Goal: Information Seeking & Learning: Learn about a topic

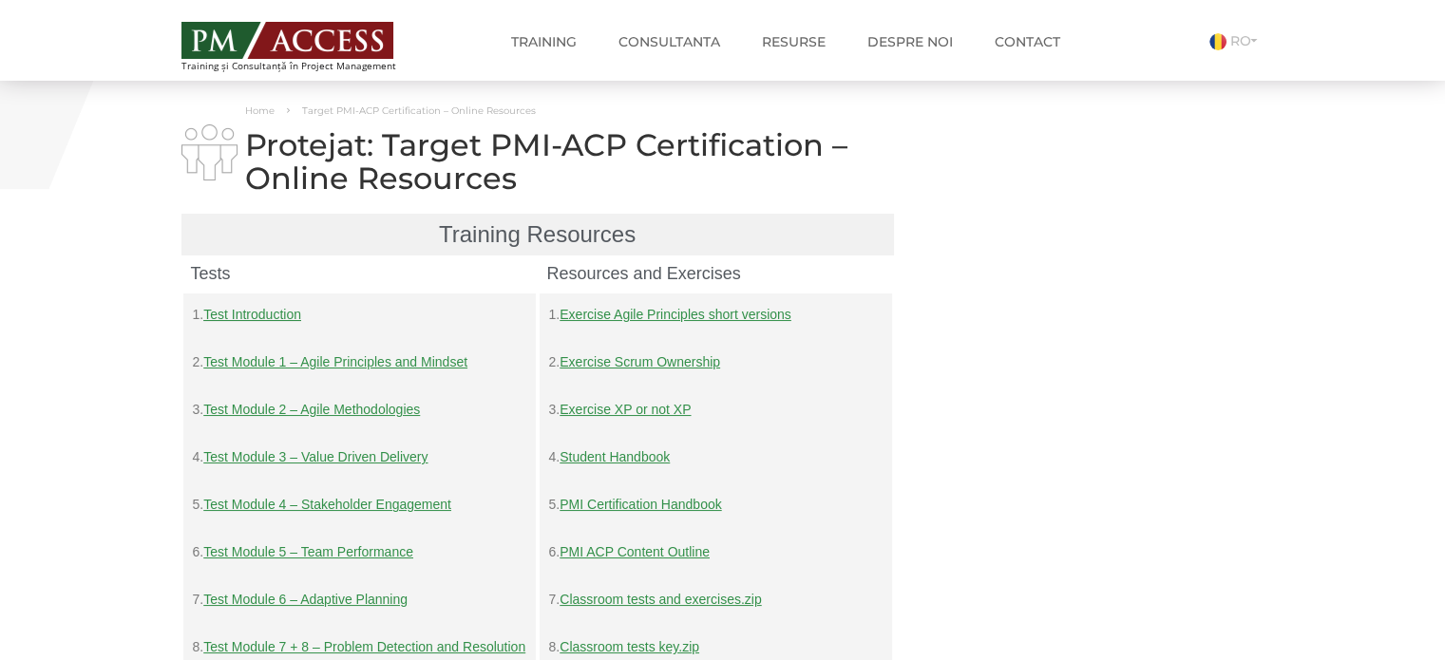
click at [276, 318] on link "Test Introduction" at bounding box center [252, 314] width 98 height 15
click at [383, 368] on link "Test Module 1 – Agile Principles and Mindset" at bounding box center [335, 361] width 264 height 15
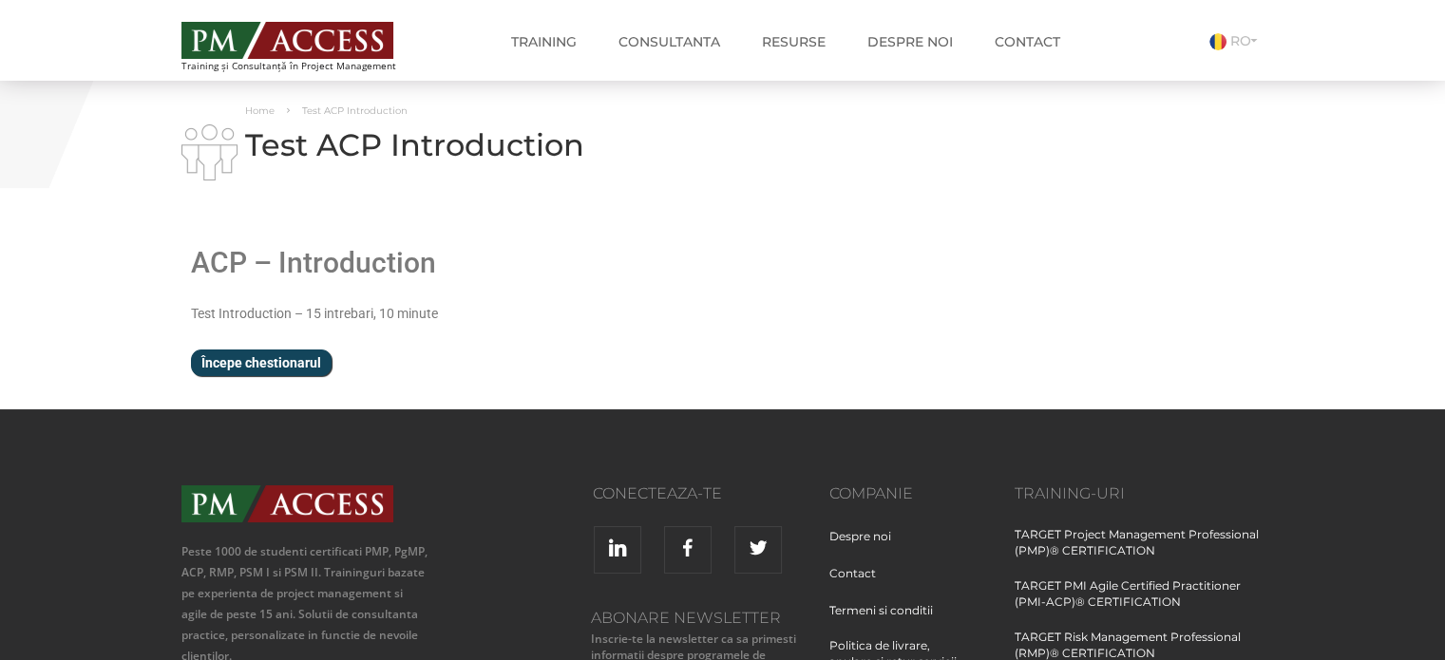
click at [285, 364] on input "Începe chestionarul" at bounding box center [261, 363] width 141 height 27
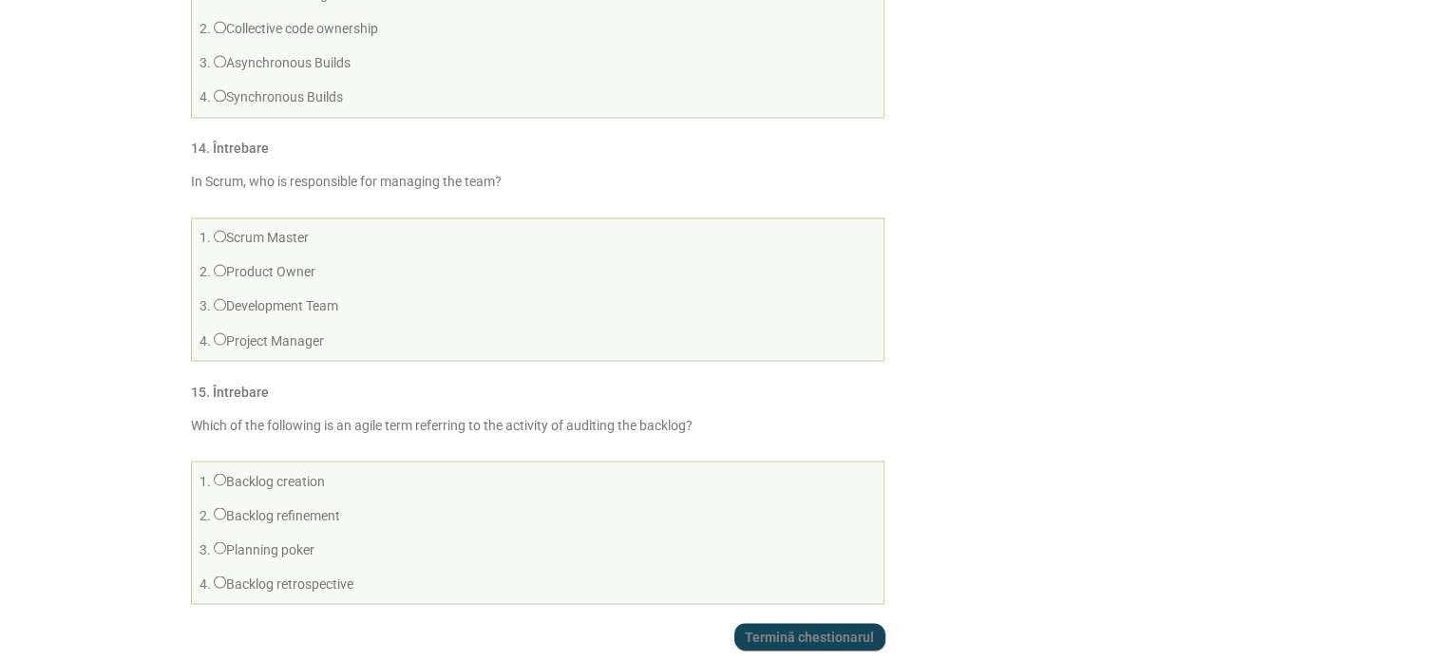
scroll to position [3306, 0]
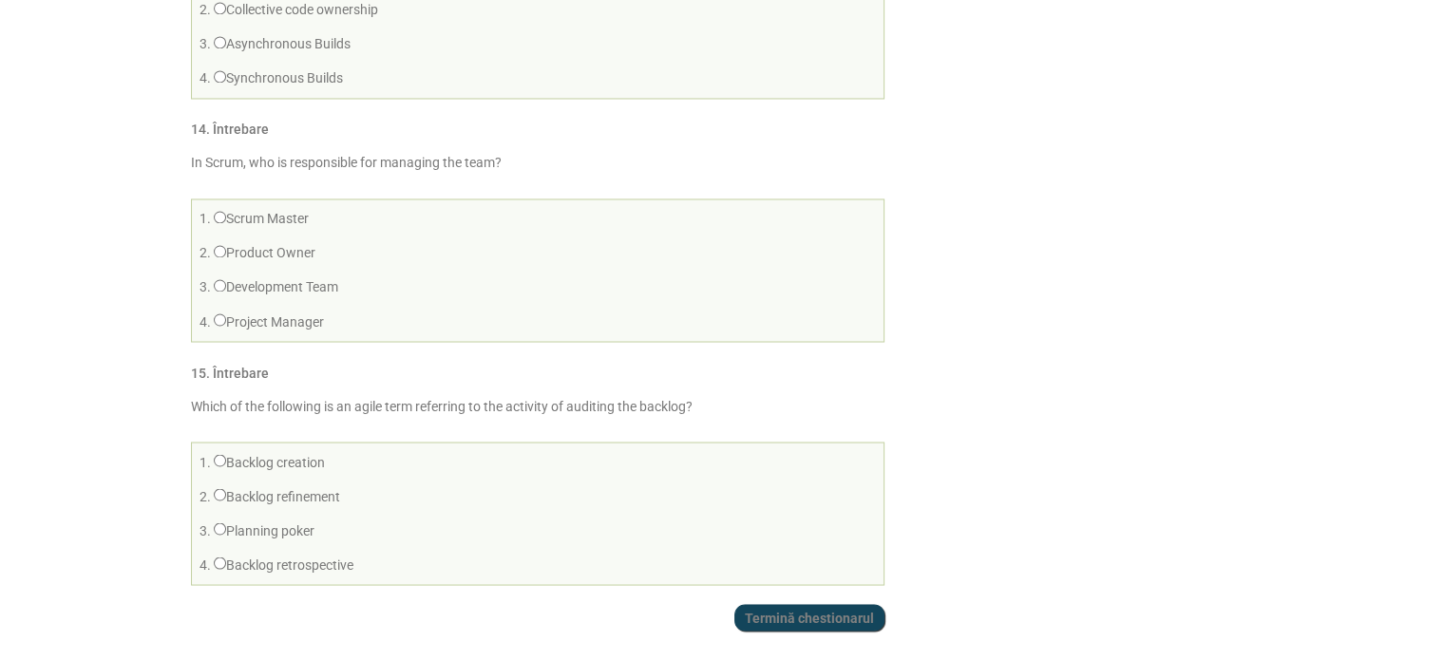
scroll to position [3321, 0]
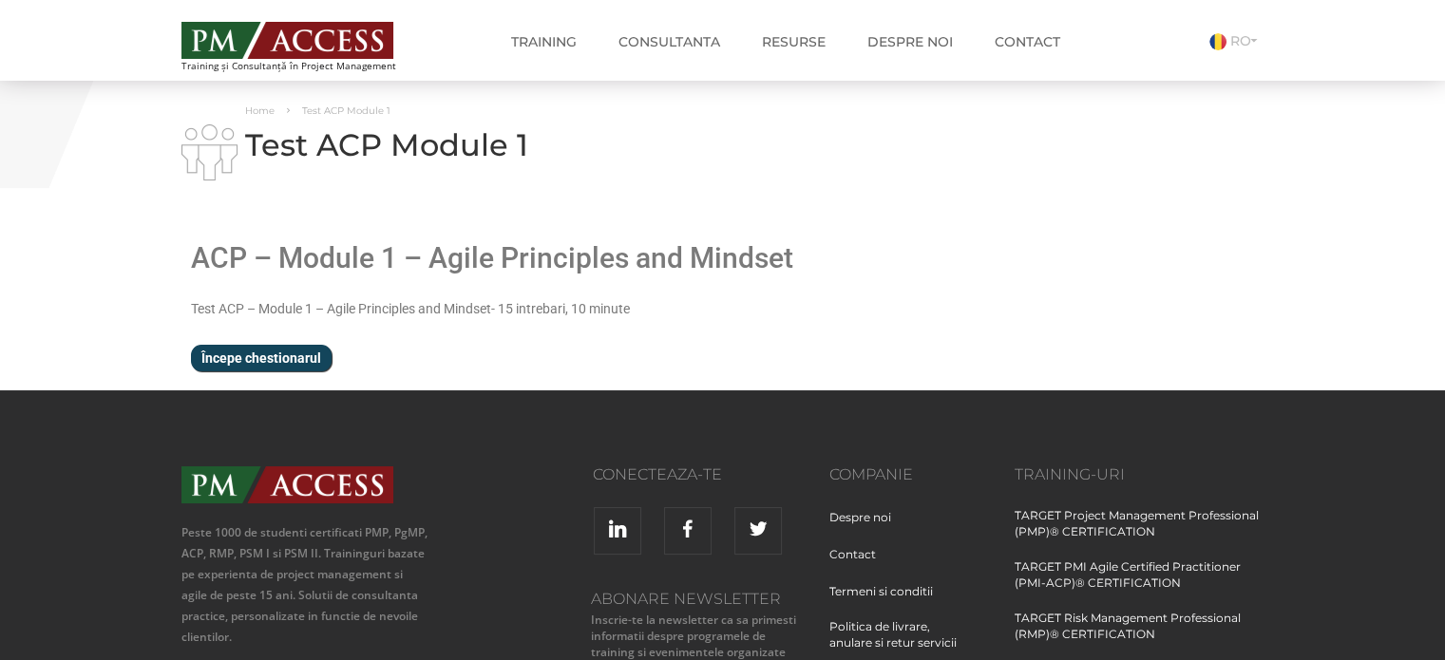
click at [317, 360] on input "Începe chestionarul" at bounding box center [261, 358] width 141 height 27
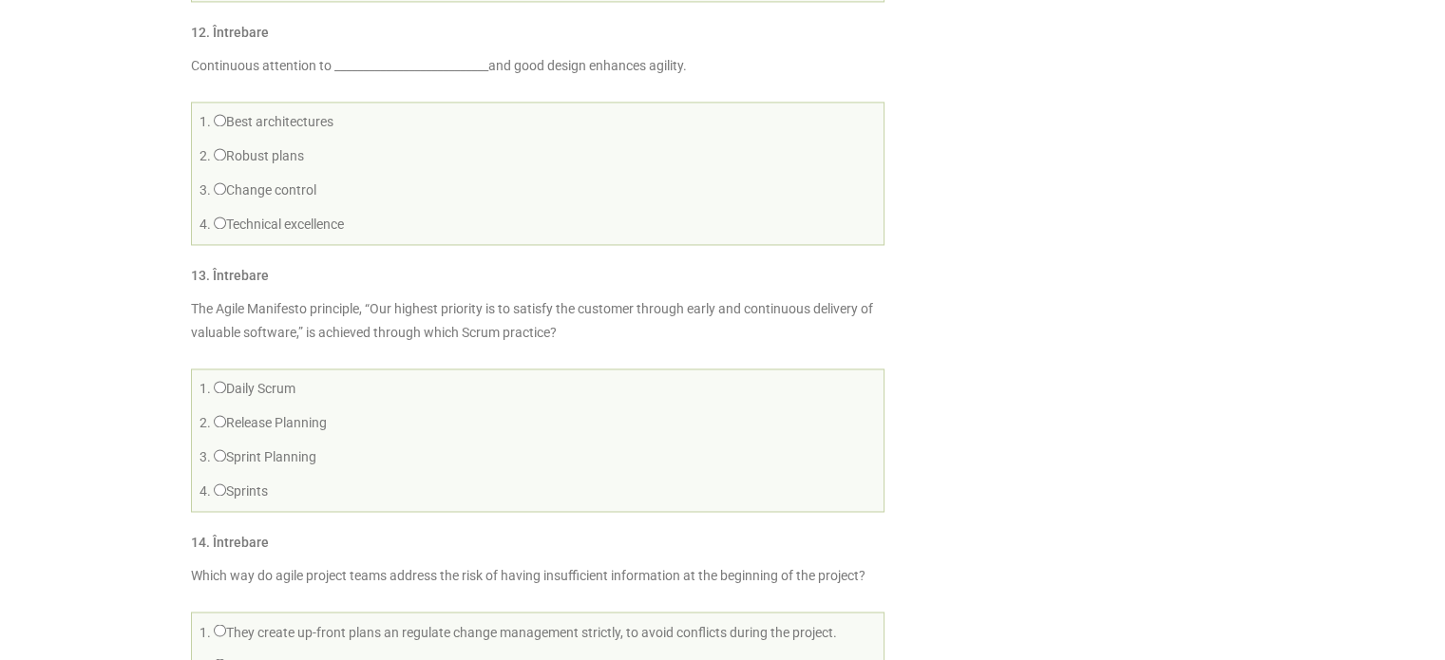
scroll to position [3009, 0]
